Goal: Navigation & Orientation: Find specific page/section

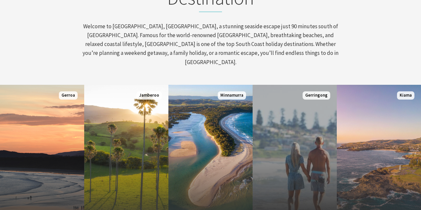
scroll to position [308, 0]
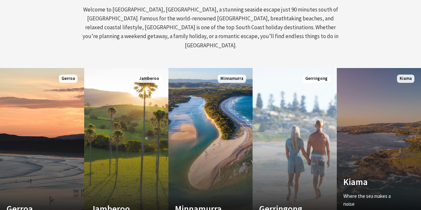
click at [376, 165] on link "Custom Image Used [GEOGRAPHIC_DATA] Where the sea makes a noise Read More [GEOG…" at bounding box center [379, 147] width 84 height 158
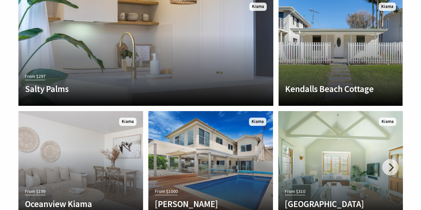
scroll to position [1471, 0]
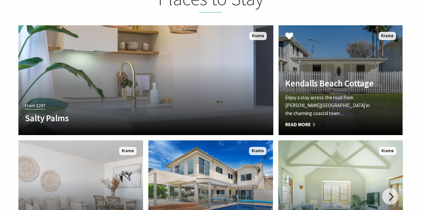
click at [302, 121] on span "Read More" at bounding box center [331, 125] width 92 height 8
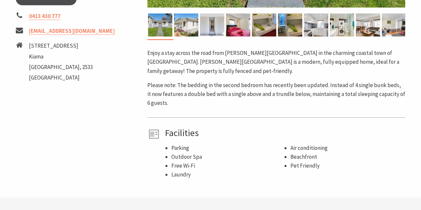
scroll to position [240, 0]
